Goal: Information Seeking & Learning: Find contact information

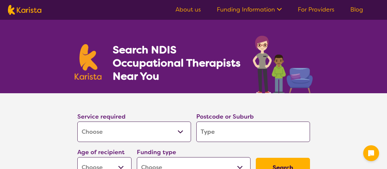
select select "[MEDICAL_DATA]"
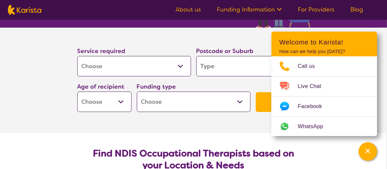
click at [223, 66] on input "search" at bounding box center [253, 66] width 114 height 20
type input "3"
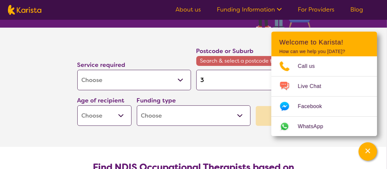
type input "30"
type input "306"
type input "3064"
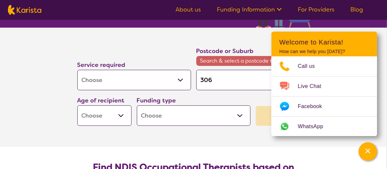
type input "3064"
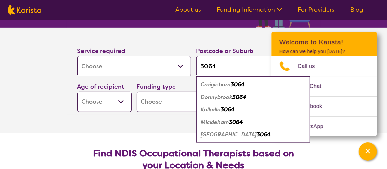
type input "3064"
click at [271, 94] on div "Donnybrook 3064" at bounding box center [252, 97] width 107 height 13
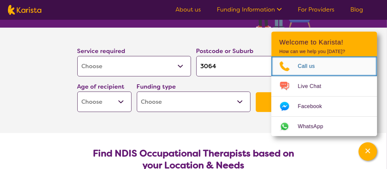
click at [306, 67] on span "Call us" at bounding box center [310, 66] width 25 height 10
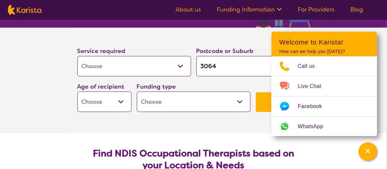
click at [233, 133] on section "Service required Allied Health Assistant Assessment ([MEDICAL_DATA] or [MEDICAL…" at bounding box center [193, 81] width 264 height 106
click at [233, 128] on section "Service required Allied Health Assistant Assessment ([MEDICAL_DATA] or [MEDICAL…" at bounding box center [193, 81] width 264 height 106
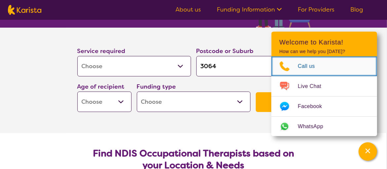
click at [304, 66] on span "Call us" at bounding box center [310, 66] width 25 height 10
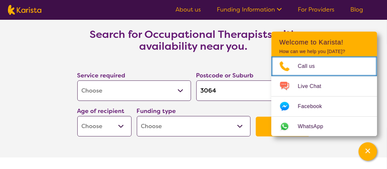
scroll to position [991, 0]
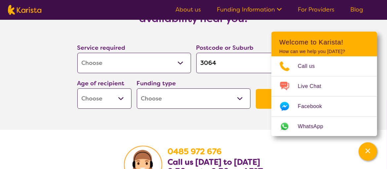
click at [123, 97] on select "Early Childhood - 0 to 9 Child - 10 to 11 Adolescent - 12 to 17 Adult - 18 to 6…" at bounding box center [104, 99] width 54 height 20
click at [181, 97] on select "Home Care Package (HCP) National Disability Insurance Scheme (NDIS) I don't know" at bounding box center [194, 99] width 114 height 20
select select "NDIS"
click at [137, 89] on select "Home Care Package (HCP) National Disability Insurance Scheme (NDIS) I don't know" at bounding box center [194, 99] width 114 height 20
select select "NDIS"
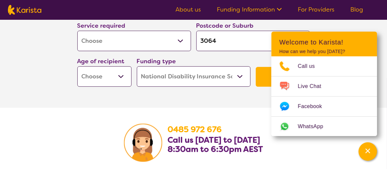
scroll to position [1023, 0]
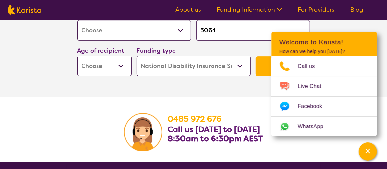
click at [248, 34] on input "3064" at bounding box center [253, 30] width 114 height 20
click at [212, 48] on div "Funding type Home Care Package (HCP) National Disability Insurance Scheme (NDIS…" at bounding box center [194, 61] width 114 height 30
